Goal: Information Seeking & Learning: Learn about a topic

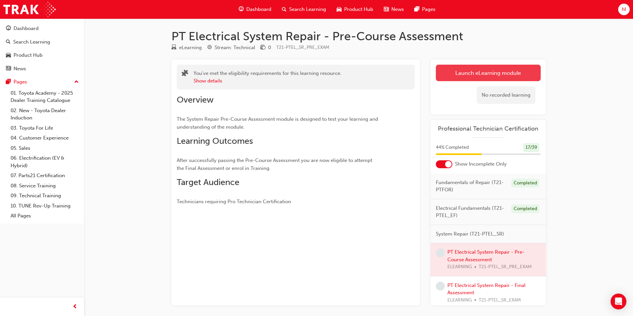
click at [470, 74] on link "Launch eLearning module" at bounding box center [488, 73] width 105 height 16
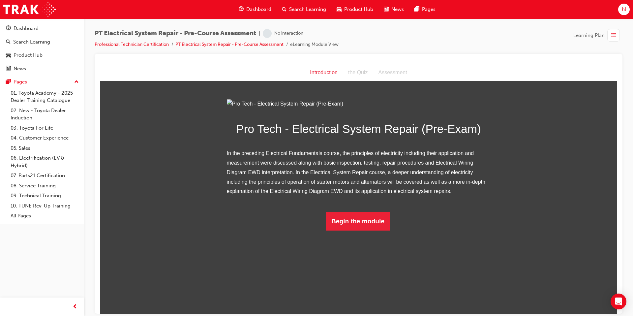
scroll to position [5, 0]
click at [372, 230] on button "Begin the module" at bounding box center [358, 221] width 64 height 18
